Goal: Task Accomplishment & Management: Complete application form

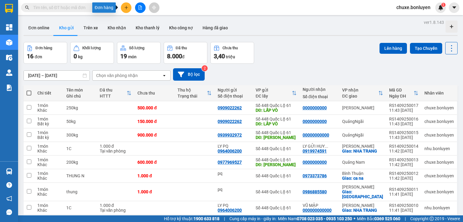
click at [126, 8] on icon "plus" at bounding box center [126, 7] width 0 height 3
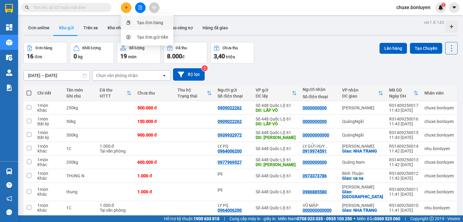
click at [143, 25] on div "Tạo đơn hàng" at bounding box center [150, 22] width 26 height 7
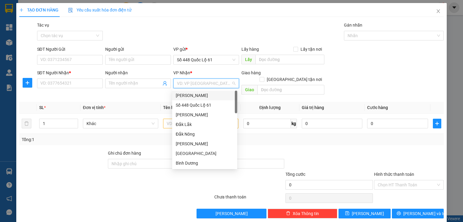
click at [188, 84] on input "search" at bounding box center [204, 83] width 54 height 9
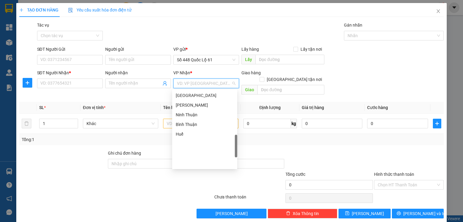
scroll to position [154, 0]
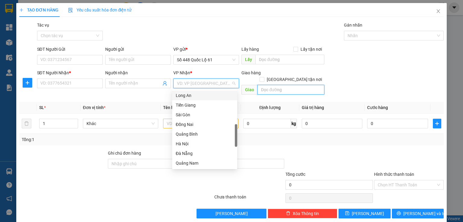
click at [269, 85] on input "text" at bounding box center [290, 90] width 67 height 10
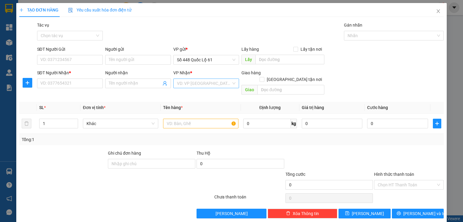
click at [210, 85] on input "search" at bounding box center [204, 83] width 54 height 9
click at [279, 85] on input "text" at bounding box center [290, 90] width 67 height 10
click at [281, 85] on input "text" at bounding box center [290, 90] width 67 height 10
click at [313, 76] on div "Giao hàng [GEOGRAPHIC_DATA] tận nơi" at bounding box center [282, 77] width 83 height 16
click at [285, 85] on input "text" at bounding box center [290, 90] width 67 height 10
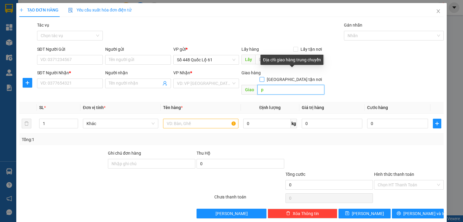
type input "p"
click at [264, 77] on input "[GEOGRAPHIC_DATA] tận nơi" at bounding box center [262, 79] width 4 height 4
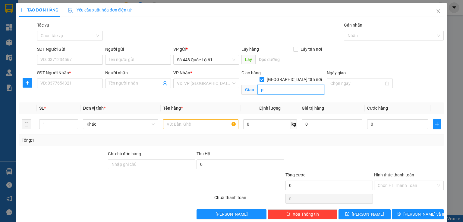
click at [273, 85] on input "p" at bounding box center [290, 90] width 67 height 10
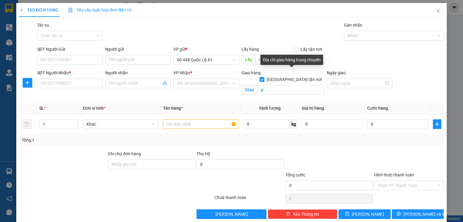
click at [264, 77] on input "[GEOGRAPHIC_DATA] tận nơi" at bounding box center [262, 79] width 4 height 4
checkbox input "false"
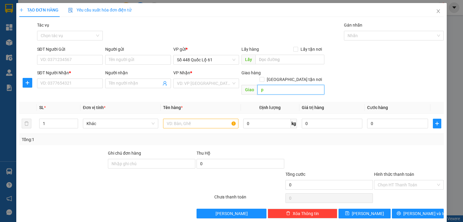
click at [272, 85] on input "p" at bounding box center [290, 90] width 67 height 10
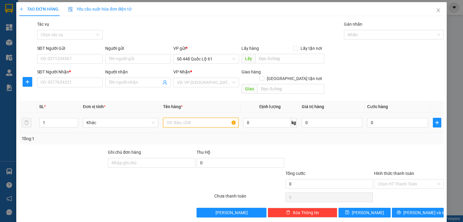
click at [178, 118] on input "text" at bounding box center [200, 123] width 75 height 10
click at [373, 119] on input "0" at bounding box center [397, 123] width 61 height 10
click at [174, 118] on input "text" at bounding box center [200, 123] width 75 height 10
click at [385, 179] on input "Hình thức thanh toán" at bounding box center [407, 183] width 58 height 9
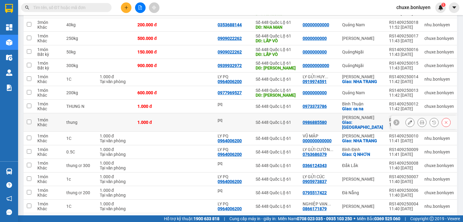
scroll to position [121, 0]
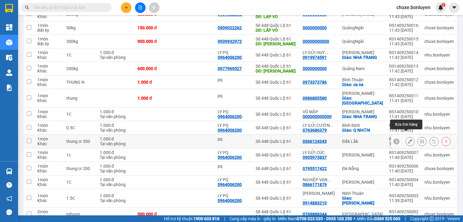
click at [408, 139] on icon at bounding box center [410, 141] width 4 height 4
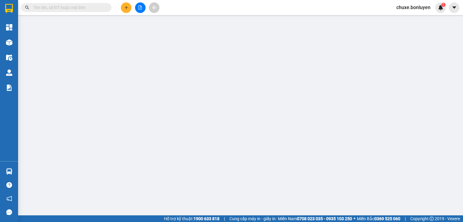
type input "pq"
type input "0366124343"
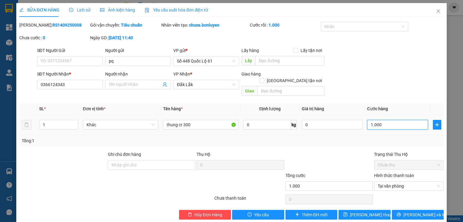
click at [405, 120] on input "1.000" at bounding box center [397, 125] width 61 height 10
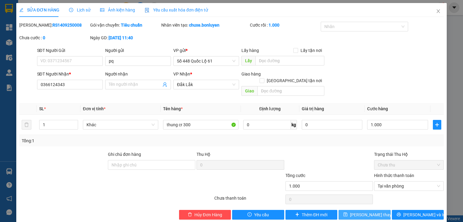
type input "1.000.000"
click at [364, 210] on button "[PERSON_NAME] thay đổi" at bounding box center [365, 215] width 52 height 10
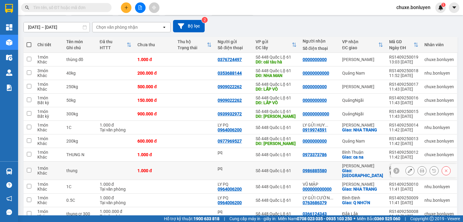
scroll to position [121, 0]
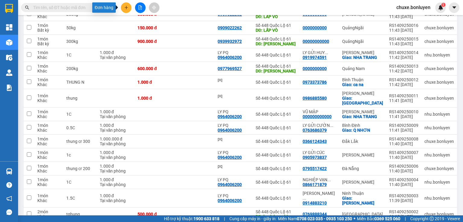
click at [124, 10] on button at bounding box center [126, 7] width 11 height 11
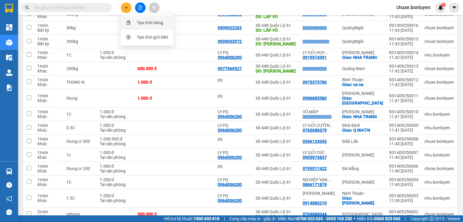
click at [134, 22] on div "Tạo đơn hàng" at bounding box center [147, 22] width 45 height 11
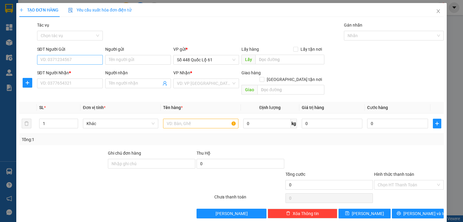
drag, startPoint x: 88, startPoint y: 53, endPoint x: 89, endPoint y: 58, distance: 4.6
click at [89, 58] on div "SĐT Người Gửi VD: 0371234567" at bounding box center [70, 56] width 66 height 21
click at [88, 60] on input "SĐT Người Gửi" at bounding box center [70, 60] width 66 height 10
click at [71, 71] on div "0767962628" at bounding box center [69, 71] width 58 height 7
type input "0767962628"
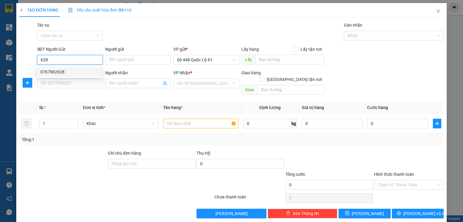
type input "cx phuoc tien"
type input "000000000000"
type input "VŨ MẬP"
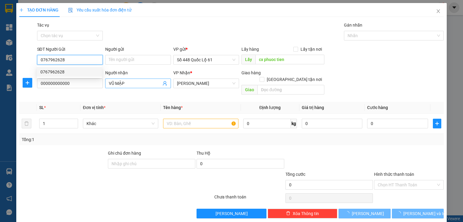
type input "200.000"
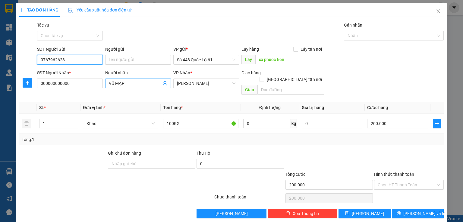
type input "0767962628"
click at [155, 86] on input "VŨ MẬP" at bounding box center [135, 83] width 52 height 7
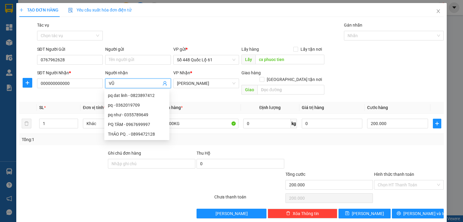
type input "V"
click at [196, 102] on th "Tên hàng *" at bounding box center [201, 108] width 80 height 12
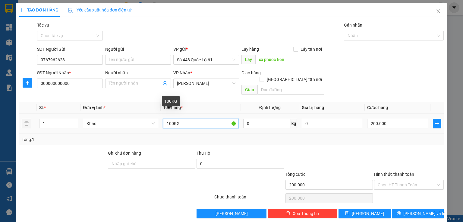
click at [166, 119] on input "100KG" at bounding box center [200, 123] width 75 height 10
click at [167, 118] on input "100KG" at bounding box center [200, 123] width 75 height 10
type input "200KG"
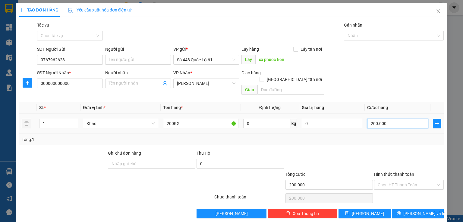
click at [367, 118] on input "200.000" at bounding box center [397, 123] width 61 height 10
type input "0"
type input "6"
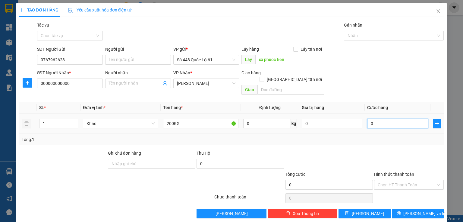
type input "6"
type input "06"
type input "60"
type input "060"
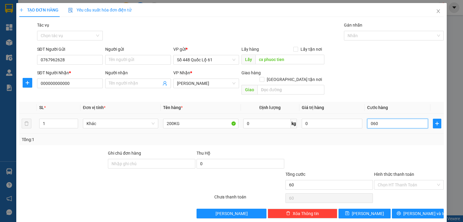
type input "600"
type input "0.600"
click at [387, 118] on input "0.600" at bounding box center [397, 123] width 61 height 10
type input "60"
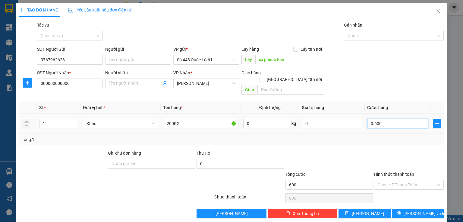
type input "60"
type input "060"
type input "6"
type input "06"
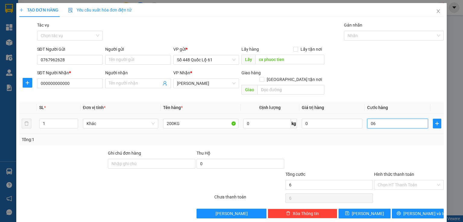
type input "64"
type input "064"
type input "640"
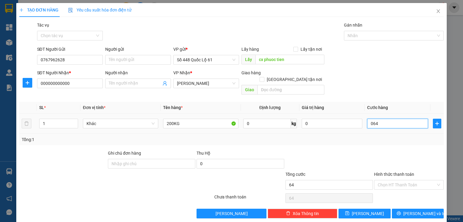
type input "0.640"
type input "6.400"
type input "06.400"
type input "640"
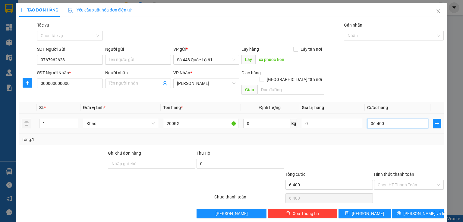
type input "640"
type input "0.640"
type input "64"
type input "064"
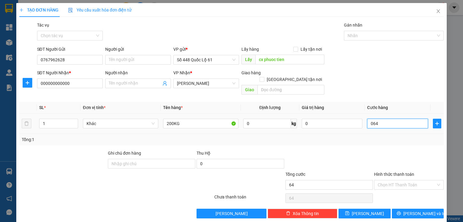
type input "6"
type input "06"
type input "0"
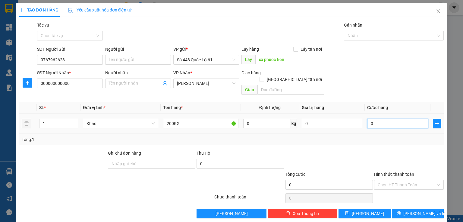
type input "0"
type input "4"
type input "04"
type input "40"
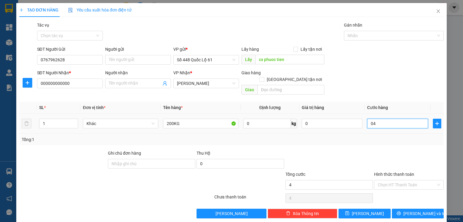
type input "40"
type input "040"
type input "400"
type input "0.400"
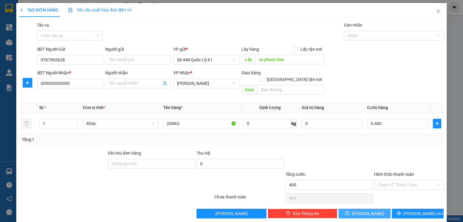
type input "400.000"
click at [367, 210] on span "[PERSON_NAME]" at bounding box center [368, 213] width 32 height 7
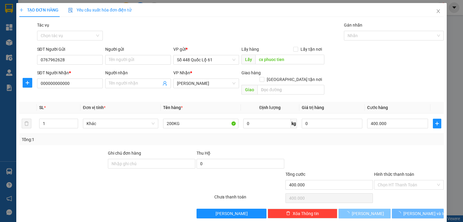
type input "0"
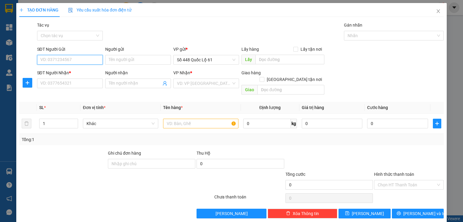
click at [76, 61] on input "SĐT Người Gửi" at bounding box center [70, 60] width 66 height 10
click at [61, 71] on div "0977969527" at bounding box center [69, 71] width 58 height 7
type input "0977969527"
type input "[PERSON_NAME]"
type input "0000000000"
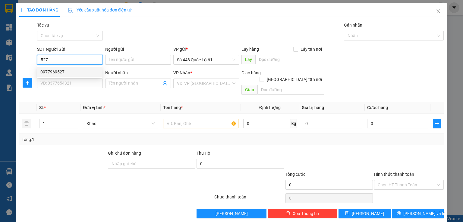
type input "ANH TÈO 464"
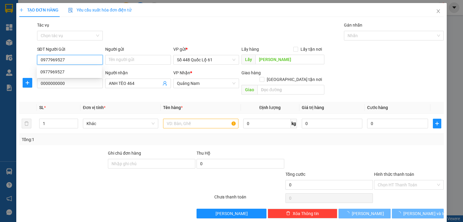
type input "600.000"
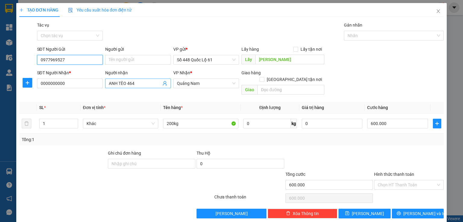
type input "0977969527"
click at [140, 82] on input "ANH TÈO 464" at bounding box center [135, 83] width 52 height 7
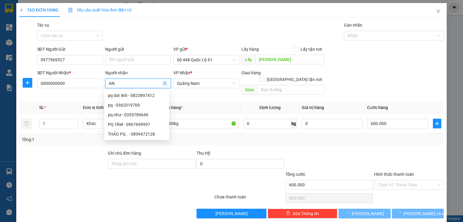
type input "A"
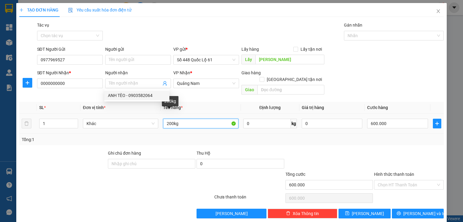
click at [169, 118] on input "200kg" at bounding box center [200, 123] width 75 height 10
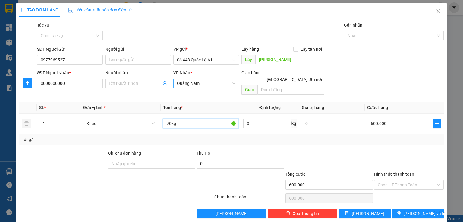
click at [191, 84] on span "Quảng Nam" at bounding box center [206, 83] width 58 height 9
type input "70kg"
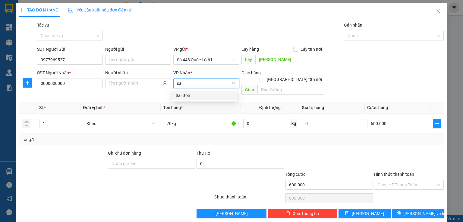
type input "s"
type input "gia"
click at [189, 96] on div "[PERSON_NAME]" at bounding box center [205, 95] width 58 height 7
click at [221, 81] on span "[PERSON_NAME]" at bounding box center [206, 83] width 58 height 9
type input "d"
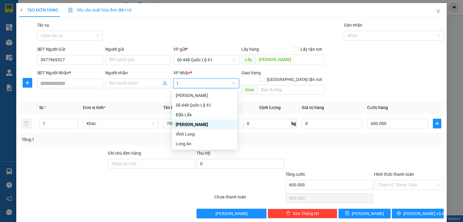
type input "la"
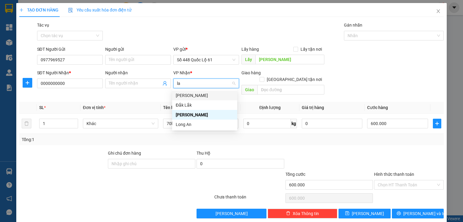
click at [205, 94] on div "[PERSON_NAME]" at bounding box center [205, 95] width 58 height 7
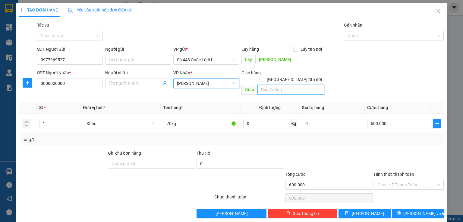
click at [270, 85] on input "text" at bounding box center [290, 90] width 67 height 10
type input "da lat"
click at [264, 77] on input "[GEOGRAPHIC_DATA] tận nơi" at bounding box center [262, 79] width 4 height 4
checkbox input "true"
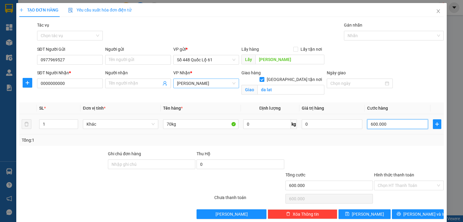
click at [370, 122] on input "600.000" at bounding box center [397, 124] width 61 height 10
type input "0"
type input "1"
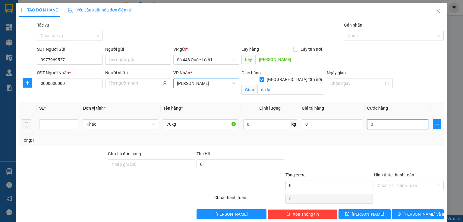
type input "1"
type input "01"
type input "14"
type input "014"
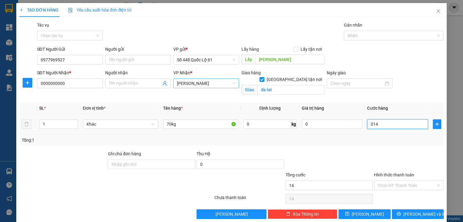
type input "140"
type input "0.140"
type input "140.000"
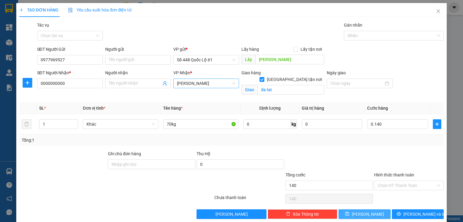
type input "140.000"
click at [349, 214] on icon "save" at bounding box center [347, 213] width 4 height 4
checkbox input "false"
type input "0"
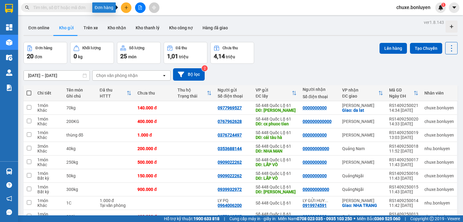
click at [124, 6] on icon "plus" at bounding box center [126, 7] width 4 height 4
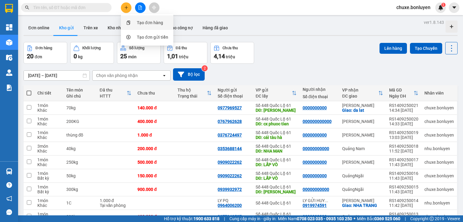
click at [139, 25] on div "Tạo đơn hàng" at bounding box center [150, 22] width 26 height 7
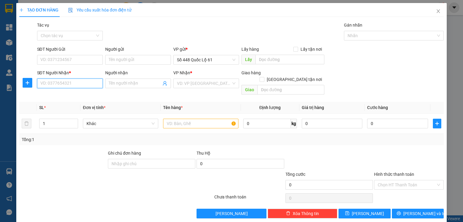
click at [61, 82] on input "SĐT Người Nhận *" at bounding box center [70, 83] width 66 height 10
click at [40, 82] on input "118" at bounding box center [70, 83] width 66 height 10
type input "0976630118"
click at [190, 84] on input "search" at bounding box center [204, 83] width 54 height 9
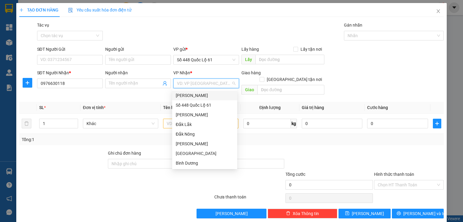
click at [187, 87] on input "search" at bounding box center [204, 83] width 54 height 9
type input "b"
click at [189, 95] on div "[GEOGRAPHIC_DATA]" at bounding box center [205, 95] width 58 height 7
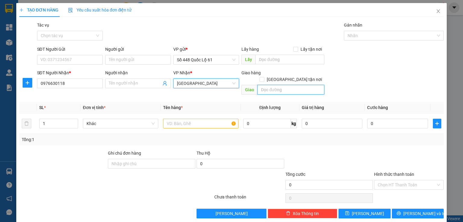
click at [263, 85] on input "text" at bounding box center [290, 90] width 67 height 10
type input "so sao"
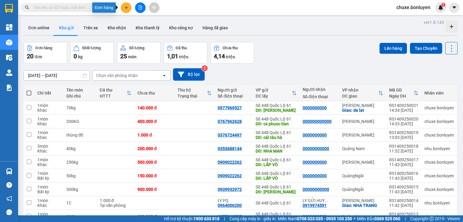
click at [125, 6] on icon "plus" at bounding box center [126, 7] width 4 height 4
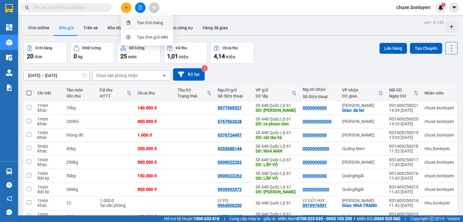
click at [146, 25] on div "Tạo đơn hàng" at bounding box center [150, 22] width 26 height 7
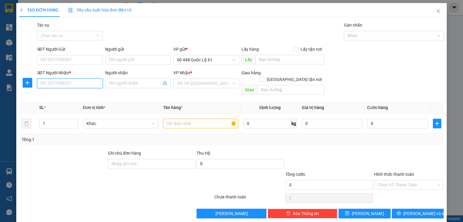
click at [69, 79] on input "SĐT Người Nhận *" at bounding box center [70, 83] width 66 height 10
click at [68, 84] on input "SĐT Người Nhận *" at bounding box center [70, 83] width 66 height 10
type input "0976630118"
click at [199, 84] on input "search" at bounding box center [204, 83] width 54 height 9
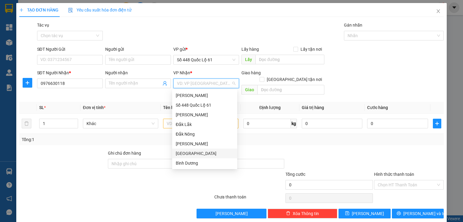
click at [191, 154] on div "[GEOGRAPHIC_DATA]" at bounding box center [205, 153] width 58 height 7
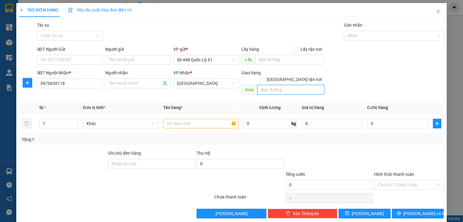
click at [263, 85] on input "text" at bounding box center [290, 90] width 67 height 10
type input "so sao"
click at [264, 77] on input "[GEOGRAPHIC_DATA] tận nơi" at bounding box center [262, 79] width 4 height 4
checkbox input "true"
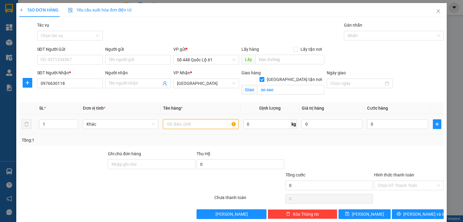
click at [176, 124] on input "text" at bounding box center [200, 124] width 75 height 10
type input "thung"
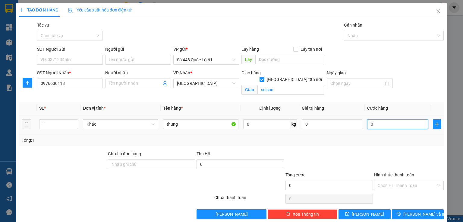
click at [404, 125] on input "0" at bounding box center [397, 124] width 61 height 10
type input "1"
type input "1.000"
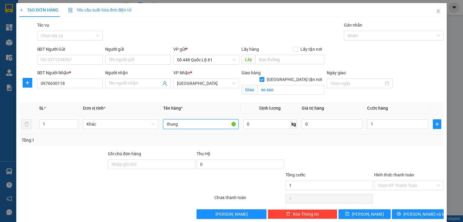
type input "1.000"
click at [210, 124] on input "thung" at bounding box center [200, 124] width 75 height 10
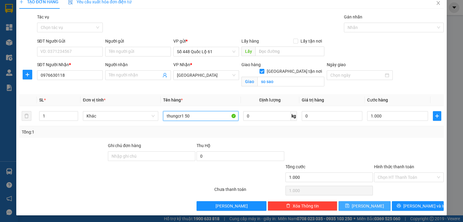
type input "thungcr1 50"
click at [373, 203] on button "[PERSON_NAME]" at bounding box center [365, 206] width 52 height 10
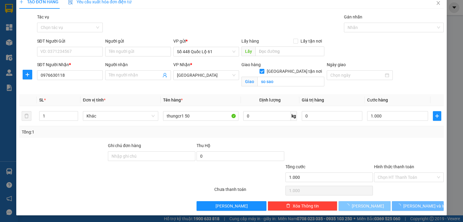
checkbox input "false"
type input "0"
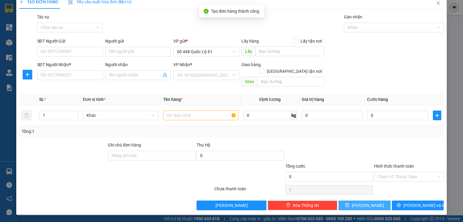
scroll to position [1, 0]
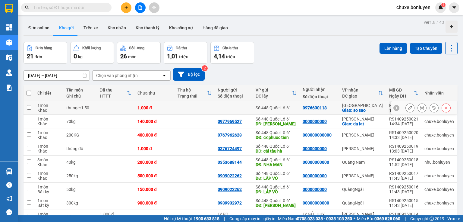
click at [406, 108] on button at bounding box center [410, 107] width 8 height 11
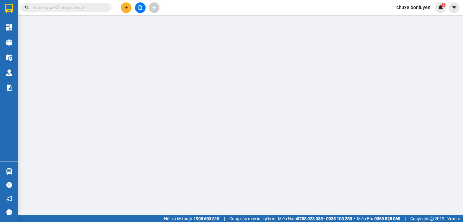
type input "0976630118"
checkbox input "true"
type input "so sao"
type input "1.000"
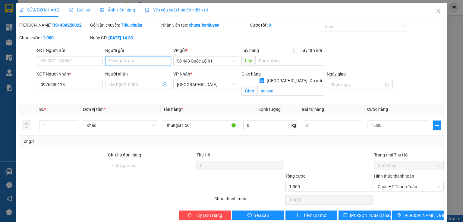
click at [145, 62] on input "Người gửi" at bounding box center [138, 61] width 66 height 10
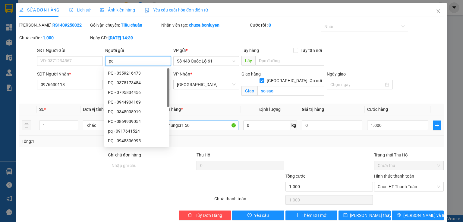
scroll to position [9, 0]
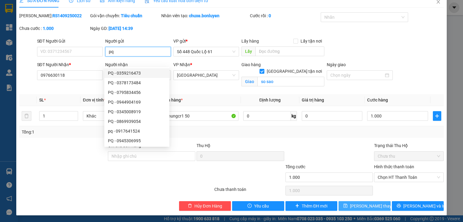
type input "pq"
click at [374, 207] on span "[PERSON_NAME] thay đổi" at bounding box center [374, 205] width 48 height 7
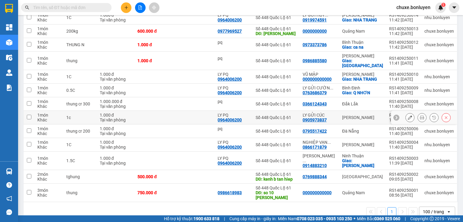
scroll to position [78, 0]
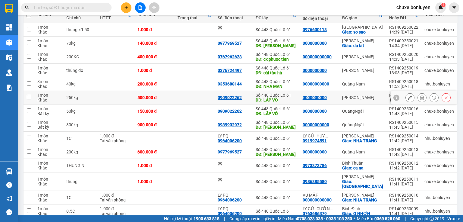
click at [209, 98] on td at bounding box center [195, 98] width 40 height 14
checkbox input "true"
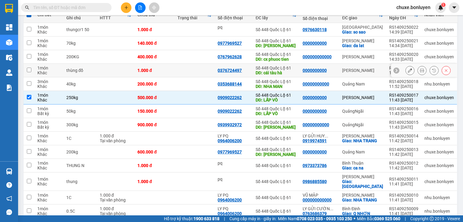
click at [203, 71] on td at bounding box center [195, 71] width 40 height 14
checkbox input "true"
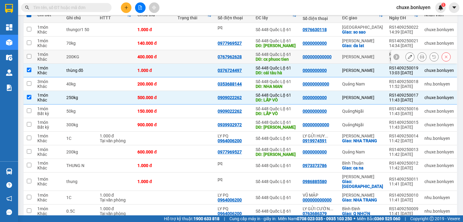
click at [205, 59] on td at bounding box center [195, 57] width 40 height 14
checkbox input "true"
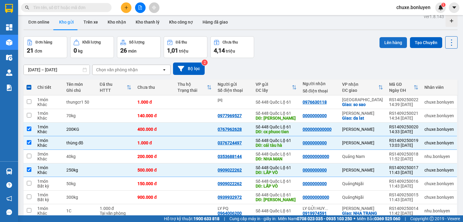
scroll to position [0, 0]
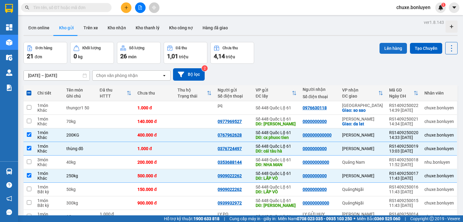
click at [380, 49] on button "Lên hàng" at bounding box center [393, 48] width 27 height 11
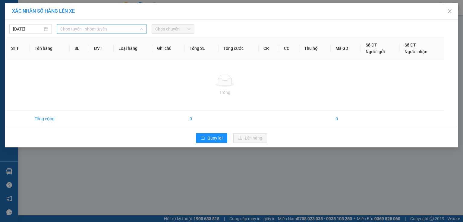
click at [99, 29] on span "Chọn tuyến - nhóm tuyến" at bounding box center [101, 28] width 83 height 9
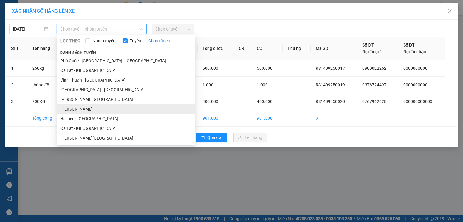
click at [102, 110] on li "[PERSON_NAME]" at bounding box center [126, 109] width 139 height 10
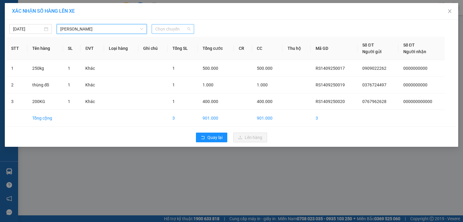
click at [174, 29] on span "Chọn chuyến" at bounding box center [172, 28] width 35 height 9
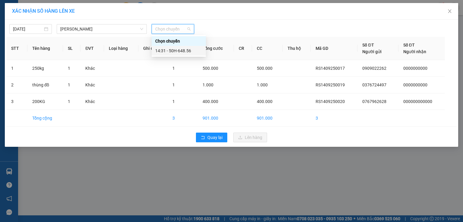
click at [187, 53] on div "14:31 - 50H-648.56" at bounding box center [178, 50] width 47 height 7
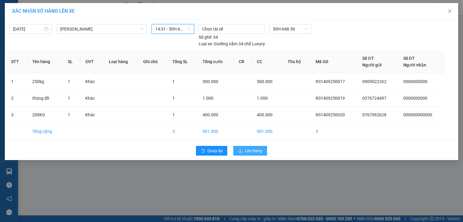
click at [241, 148] on icon "upload" at bounding box center [240, 150] width 4 height 4
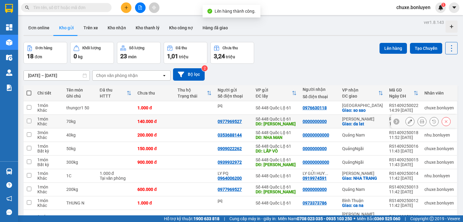
scroll to position [72, 0]
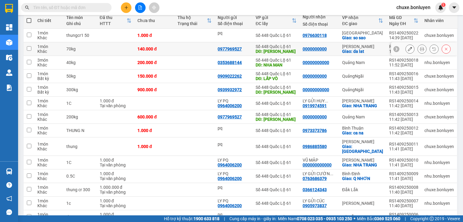
click at [179, 47] on td at bounding box center [195, 49] width 40 height 14
checkbox input "true"
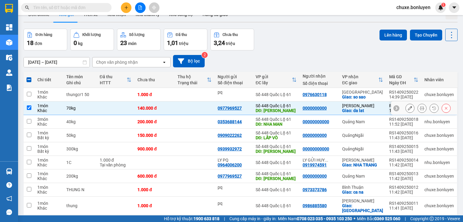
scroll to position [0, 0]
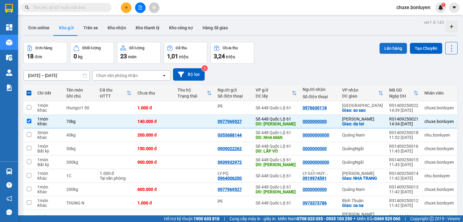
click at [383, 47] on button "Lên hàng" at bounding box center [393, 48] width 27 height 11
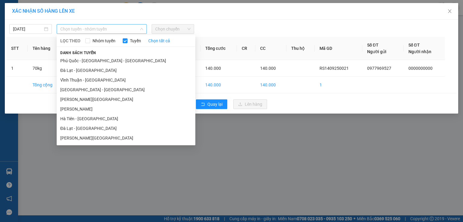
click at [92, 25] on span "Chọn tuyến - nhóm tuyến" at bounding box center [101, 28] width 83 height 9
click at [95, 138] on li "[PERSON_NAME][GEOGRAPHIC_DATA]" at bounding box center [126, 138] width 139 height 10
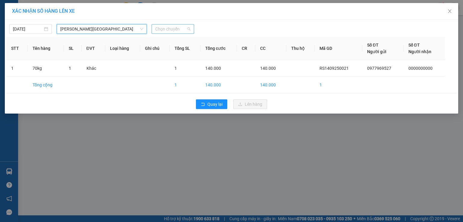
click at [184, 27] on span "Chọn chuyến" at bounding box center [172, 28] width 35 height 9
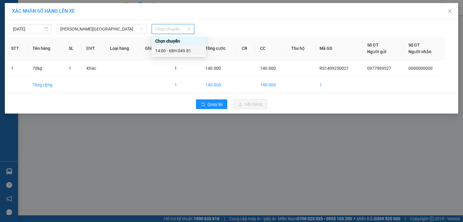
click at [179, 47] on div "14:00 - 68H-049.81" at bounding box center [178, 50] width 47 height 7
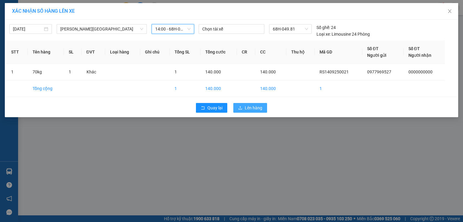
click at [250, 106] on span "Lên hàng" at bounding box center [253, 107] width 17 height 7
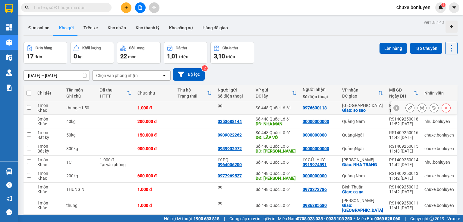
scroll to position [48, 0]
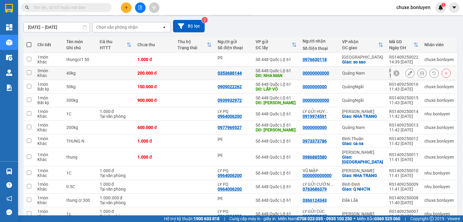
click at [204, 74] on td at bounding box center [195, 73] width 40 height 14
checkbox input "true"
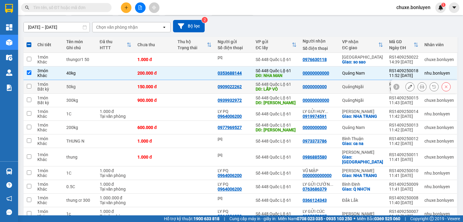
click at [203, 82] on td at bounding box center [195, 87] width 40 height 14
checkbox input "true"
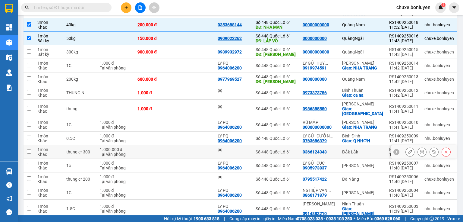
scroll to position [0, 0]
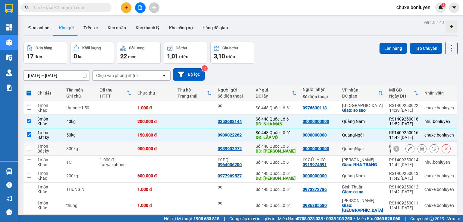
click at [206, 147] on td at bounding box center [195, 149] width 40 height 14
checkbox input "true"
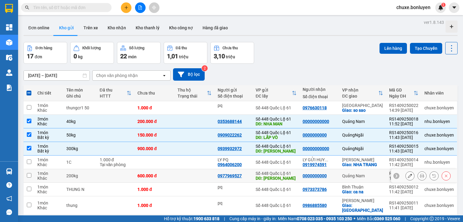
click at [195, 172] on td at bounding box center [195, 176] width 40 height 14
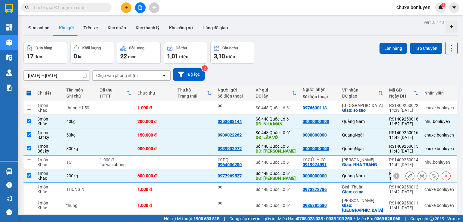
checkbox input "true"
click at [392, 45] on button "Lên hàng" at bounding box center [393, 48] width 27 height 11
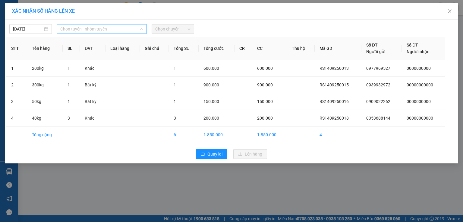
click at [92, 25] on span "Chọn tuyến - nhóm tuyến" at bounding box center [101, 28] width 83 height 9
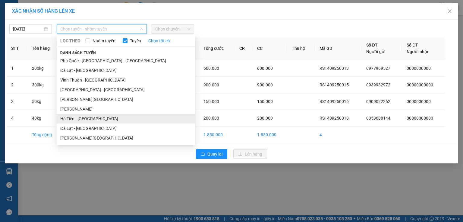
click at [97, 119] on li "Hà Tiên - [GEOGRAPHIC_DATA]" at bounding box center [126, 119] width 139 height 10
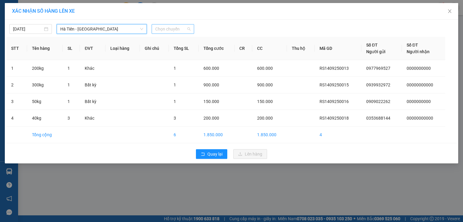
click at [176, 25] on span "Chọn chuyến" at bounding box center [172, 28] width 35 height 9
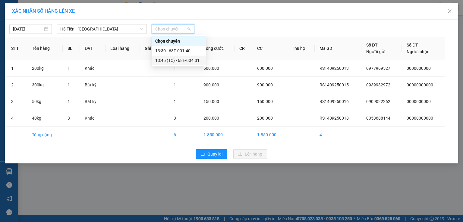
click at [184, 57] on div "13:45 (TC) - 68E-004.31" at bounding box center [178, 60] width 47 height 7
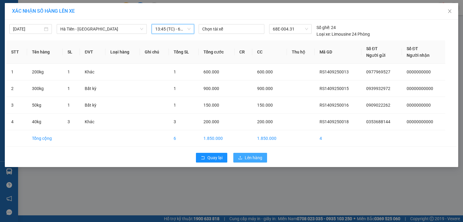
click at [244, 157] on button "Lên hàng" at bounding box center [250, 158] width 34 height 10
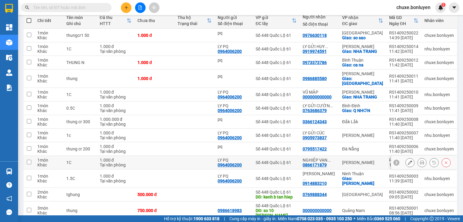
scroll to position [90, 0]
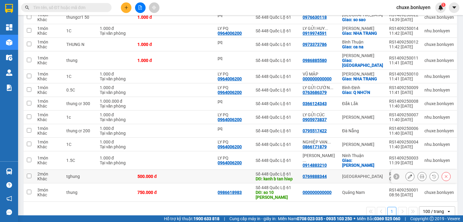
click at [200, 169] on td at bounding box center [195, 176] width 40 height 14
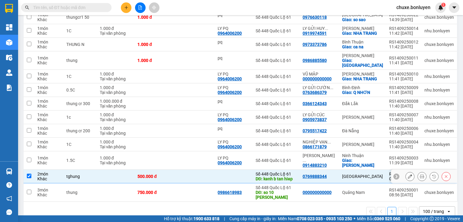
click at [195, 169] on td at bounding box center [195, 176] width 40 height 14
checkbox input "false"
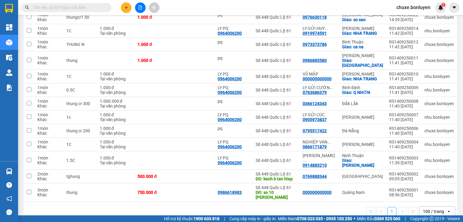
click at [127, 8] on icon "plus" at bounding box center [126, 7] width 4 height 4
click at [138, 23] on div "Tạo đơn hàng" at bounding box center [150, 22] width 26 height 7
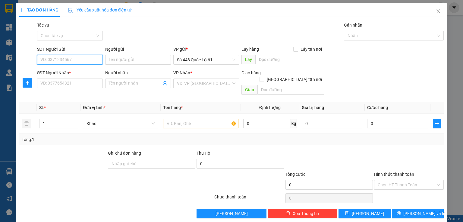
click at [71, 60] on input "SĐT Người Gửi" at bounding box center [70, 60] width 66 height 10
click at [57, 71] on div "0787998488" at bounding box center [69, 71] width 58 height 7
type input "0787998488"
type input "[PERSON_NAME]"
type input "0000000000000"
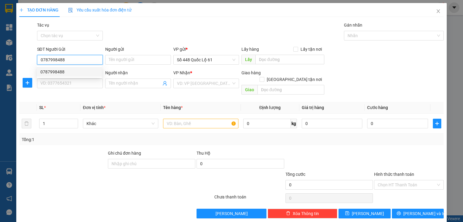
type input "H73"
type input "200.000"
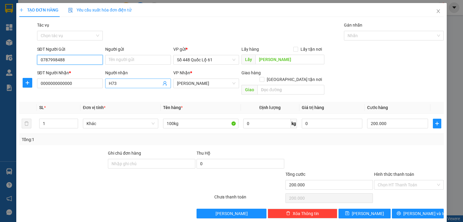
type input "0787998488"
click at [130, 84] on input "H73" at bounding box center [135, 83] width 52 height 7
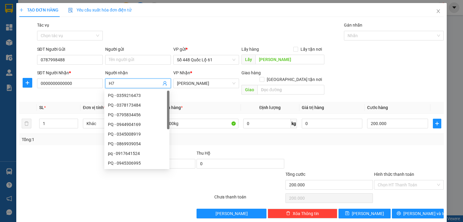
type input "H"
click at [199, 80] on span "[PERSON_NAME]" at bounding box center [206, 83] width 58 height 9
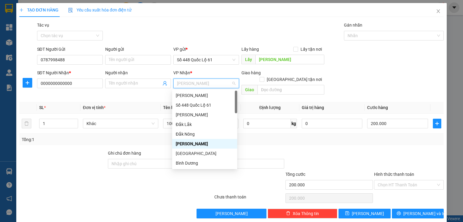
type input "q"
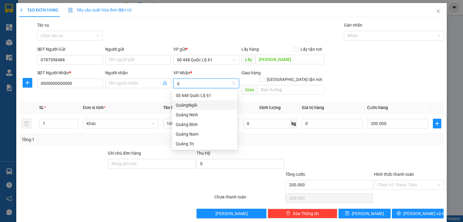
click at [192, 107] on div "QuảngNgãi" at bounding box center [205, 105] width 58 height 7
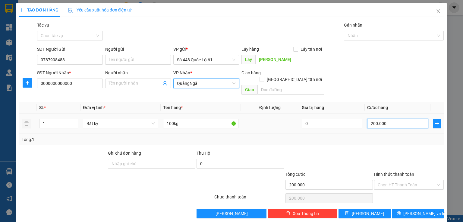
click at [374, 118] on input "200.000" at bounding box center [397, 123] width 61 height 10
type input "3"
type input "30"
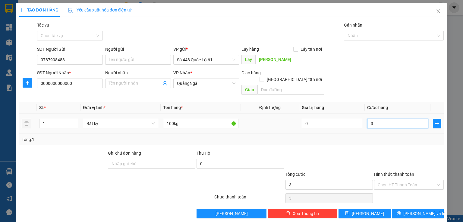
type input "30"
type input "300"
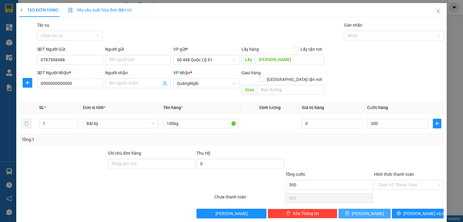
type input "300.000"
click at [349, 211] on icon "save" at bounding box center [347, 213] width 4 height 4
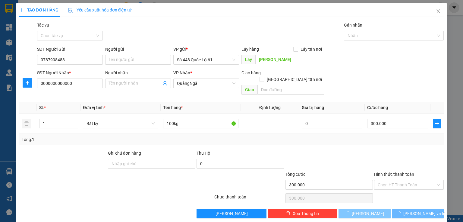
type input "0"
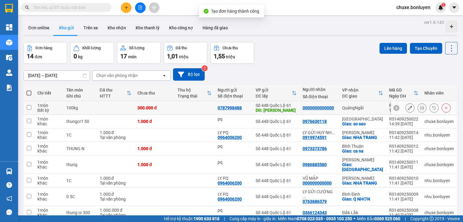
click at [191, 110] on td at bounding box center [195, 108] width 40 height 14
checkbox input "true"
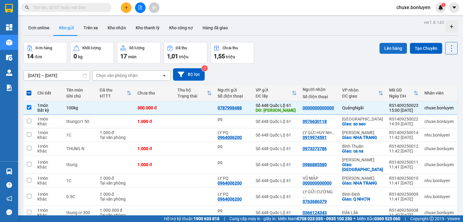
click at [398, 49] on button "Lên hàng" at bounding box center [393, 48] width 27 height 11
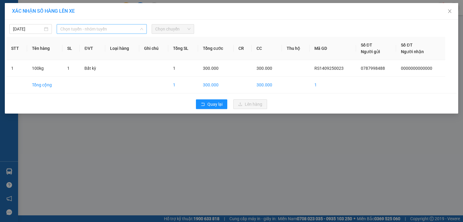
drag, startPoint x: 105, startPoint y: 29, endPoint x: 104, endPoint y: 36, distance: 6.7
click at [105, 29] on span "Chọn tuyến - nhóm tuyến" at bounding box center [101, 28] width 83 height 9
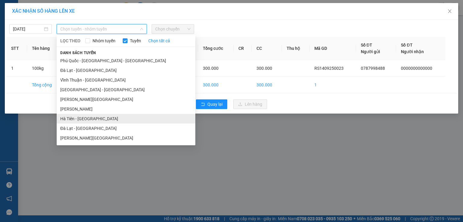
click at [98, 118] on li "Hà Tiên - [GEOGRAPHIC_DATA]" at bounding box center [126, 119] width 139 height 10
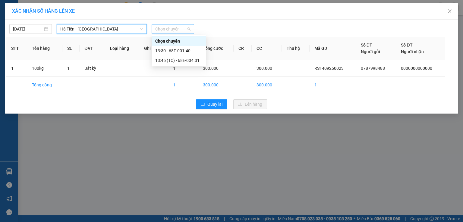
click at [165, 29] on span "Chọn chuyến" at bounding box center [172, 28] width 35 height 9
click at [181, 57] on div "13:45 (TC) - 68E-004.31" at bounding box center [178, 60] width 47 height 7
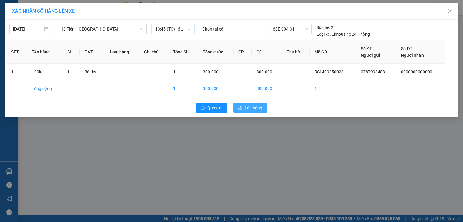
click at [260, 107] on span "Lên hàng" at bounding box center [253, 107] width 17 height 7
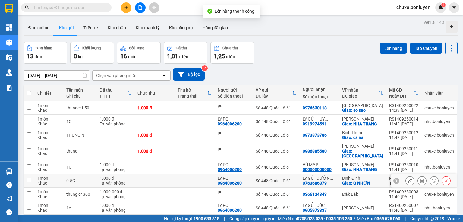
scroll to position [90, 0]
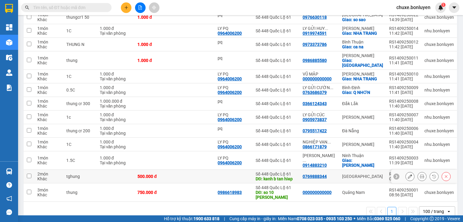
click at [195, 169] on td at bounding box center [195, 176] width 40 height 14
checkbox input "true"
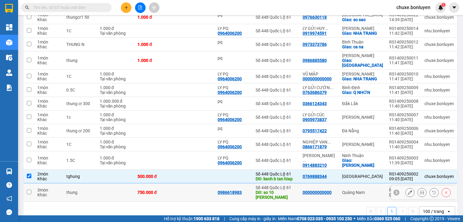
click at [194, 183] on td at bounding box center [195, 192] width 40 height 18
checkbox input "true"
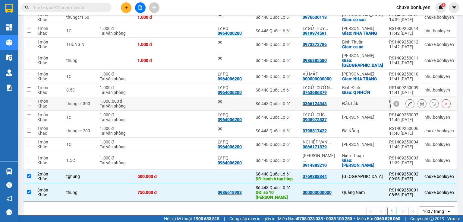
scroll to position [0, 0]
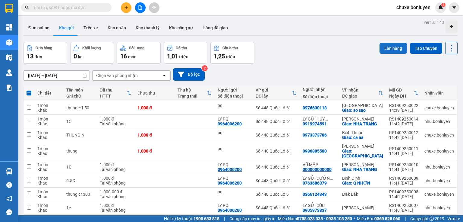
click at [393, 46] on button "Lên hàng" at bounding box center [393, 48] width 27 height 11
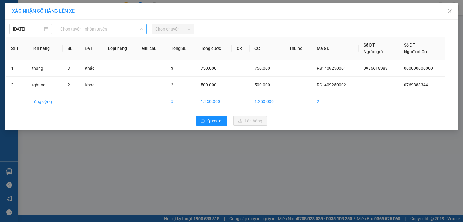
click at [128, 30] on span "Chọn tuyến - nhóm tuyến" at bounding box center [101, 28] width 83 height 9
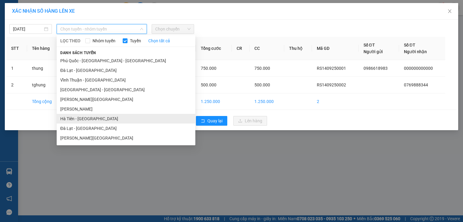
click at [112, 121] on li "Hà Tiên - [GEOGRAPHIC_DATA]" at bounding box center [126, 119] width 139 height 10
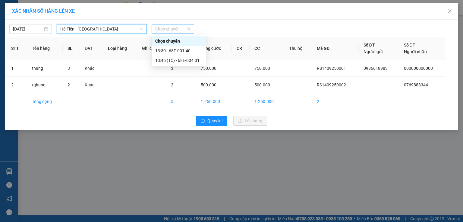
click at [162, 30] on span "Chọn chuyến" at bounding box center [172, 28] width 35 height 9
click at [189, 59] on div "13:45 (TC) - 68E-004.31" at bounding box center [178, 60] width 47 height 7
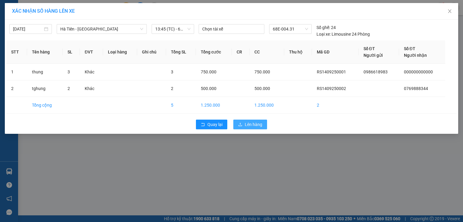
click at [235, 123] on button "Lên hàng" at bounding box center [250, 124] width 34 height 10
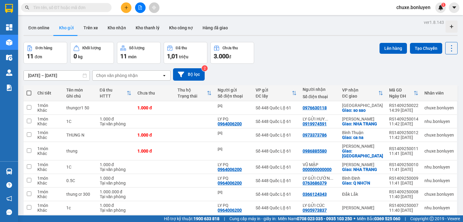
scroll to position [59, 0]
